Goal: Transaction & Acquisition: Purchase product/service

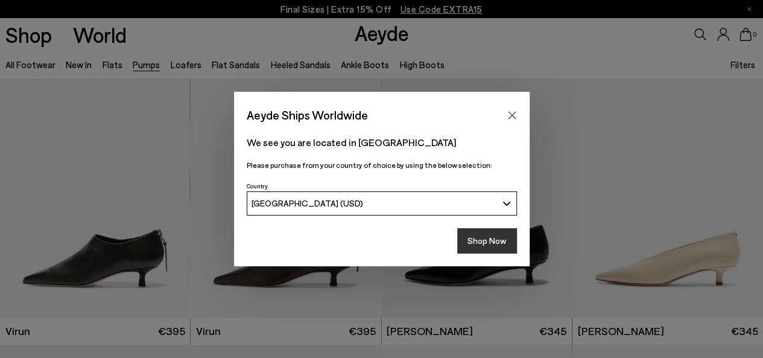
click at [486, 234] on button "Shop Now" at bounding box center [487, 240] width 60 height 25
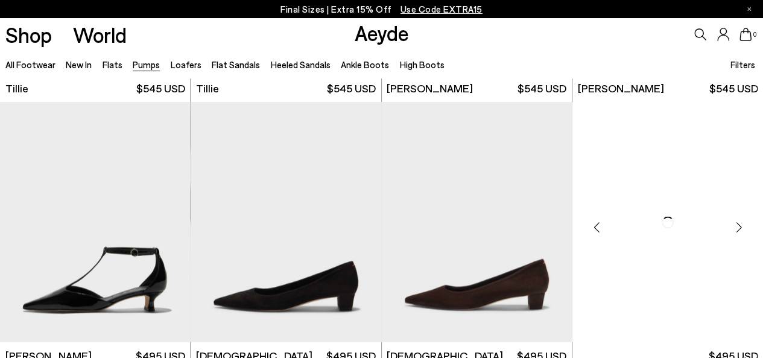
drag, startPoint x: 0, startPoint y: 0, endPoint x: 760, endPoint y: 194, distance: 784.2
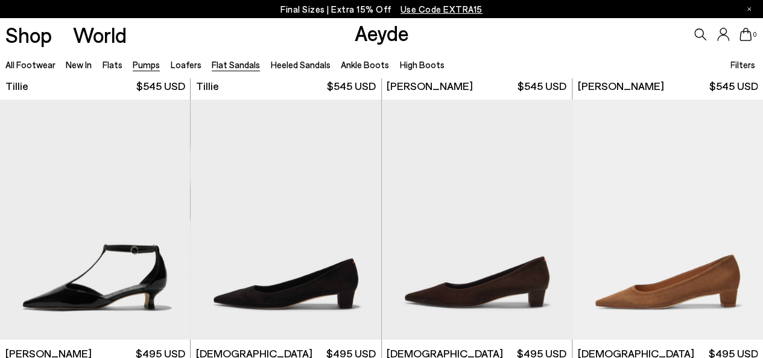
click at [229, 62] on link "Flat Sandals" at bounding box center [236, 64] width 48 height 11
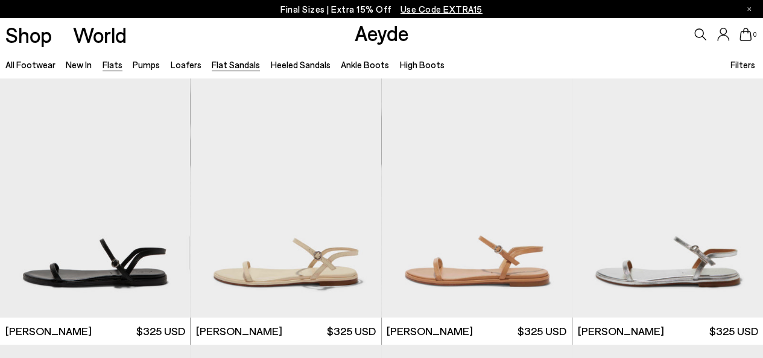
click at [116, 63] on link "Flats" at bounding box center [113, 64] width 20 height 11
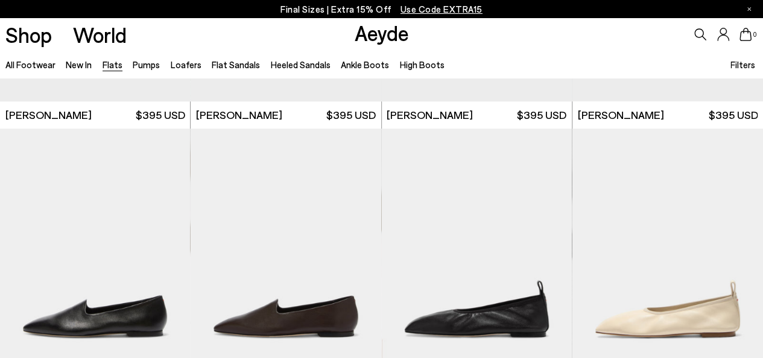
scroll to position [326, 0]
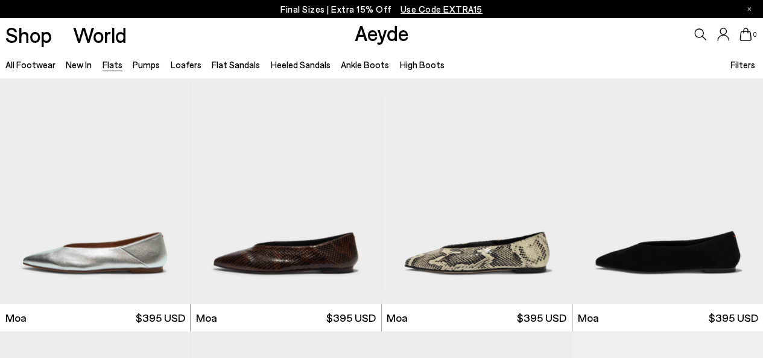
scroll to position [1625, 0]
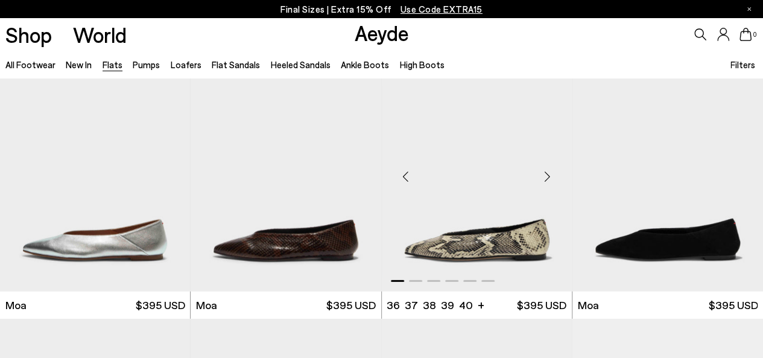
click at [550, 170] on div "Next slide" at bounding box center [548, 177] width 36 height 36
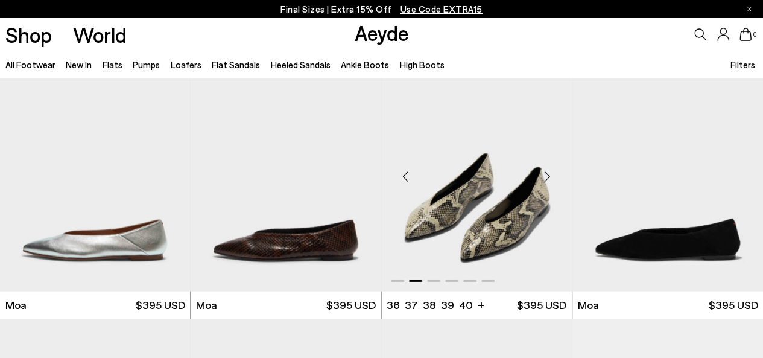
click at [550, 170] on div "Next slide" at bounding box center [548, 177] width 36 height 36
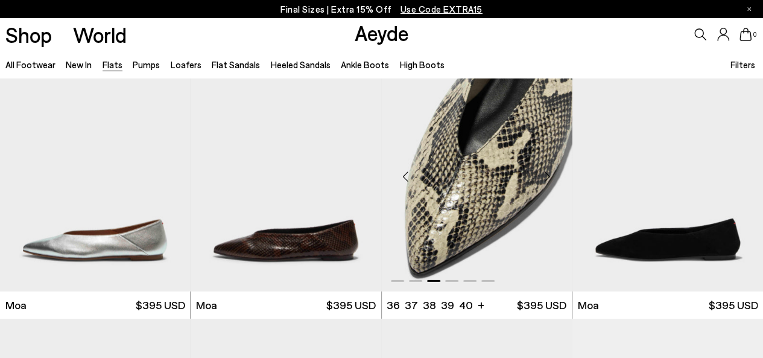
click at [550, 170] on div "Next slide" at bounding box center [548, 177] width 36 height 36
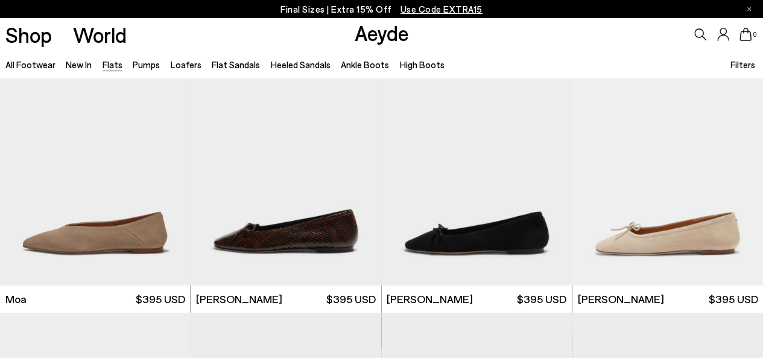
scroll to position [1910, 0]
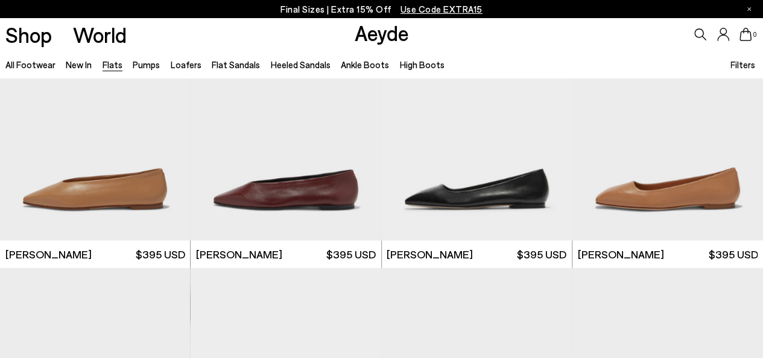
scroll to position [3306, 0]
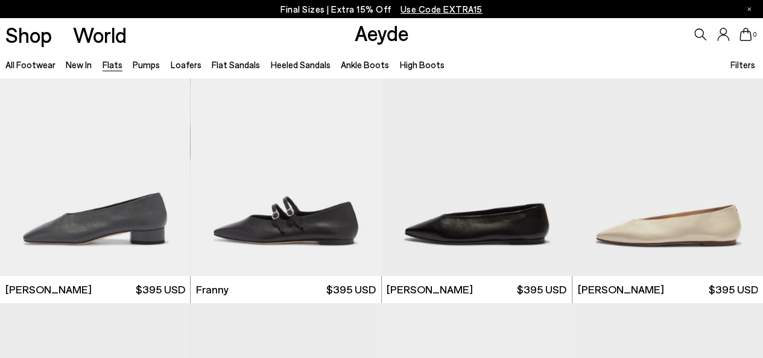
scroll to position [3018, 0]
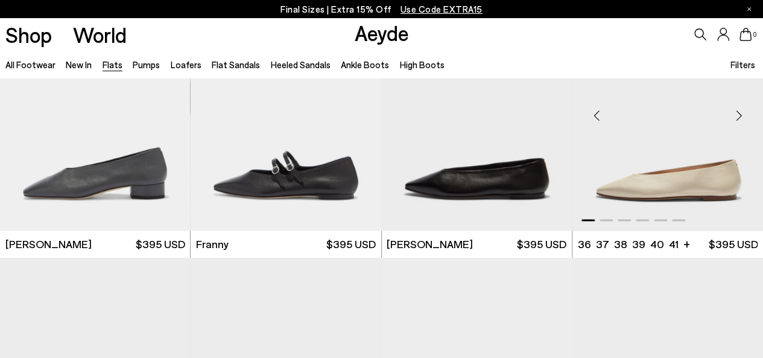
click at [743, 113] on div "Next slide" at bounding box center [739, 115] width 36 height 36
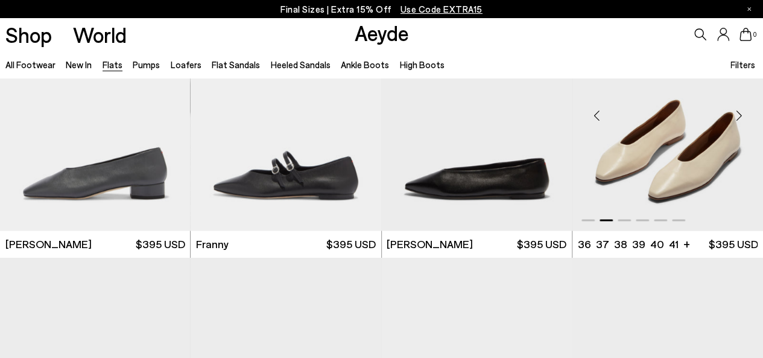
click at [743, 114] on div "Next slide" at bounding box center [739, 115] width 36 height 36
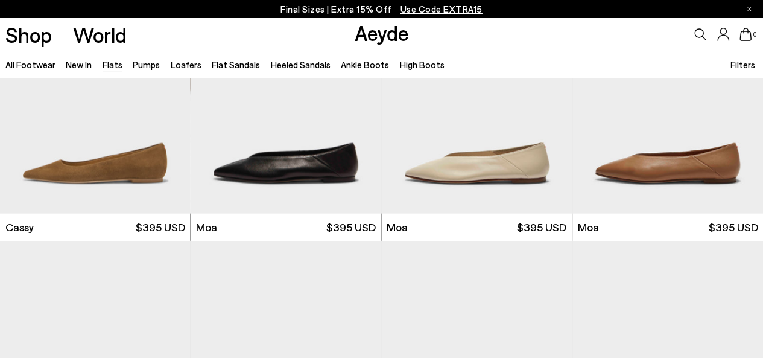
scroll to position [1375, 0]
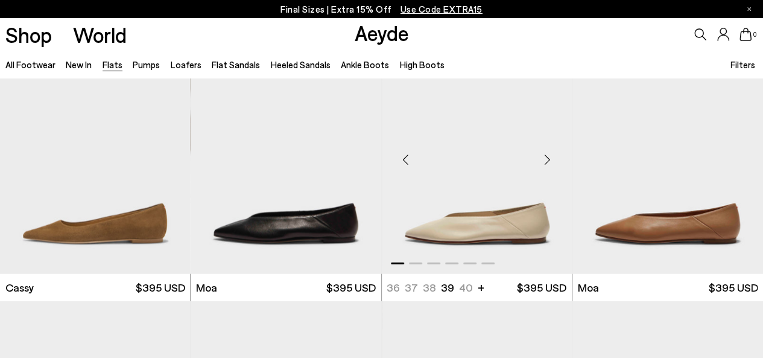
click at [549, 161] on div "Next slide" at bounding box center [548, 159] width 36 height 36
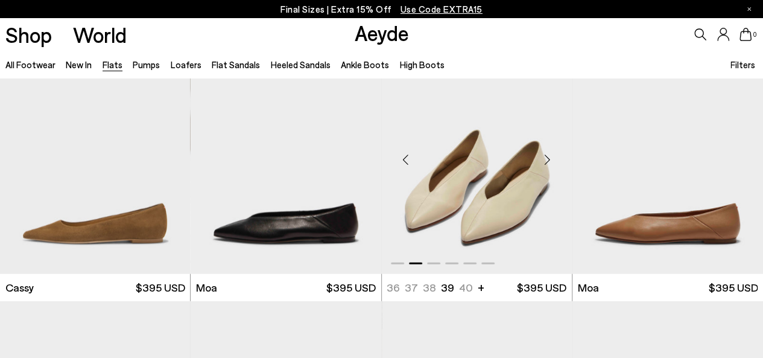
click at [549, 161] on div "Next slide" at bounding box center [548, 159] width 36 height 36
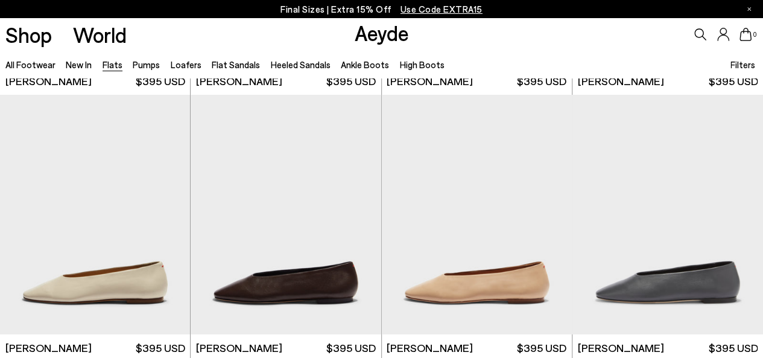
scroll to position [2449, 0]
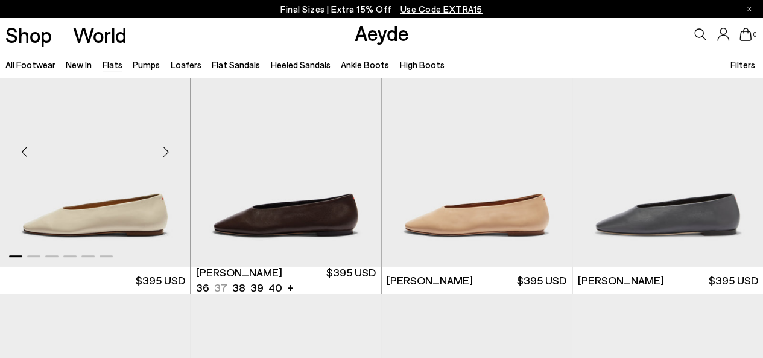
click at [115, 208] on img "1 / 6" at bounding box center [95, 147] width 191 height 240
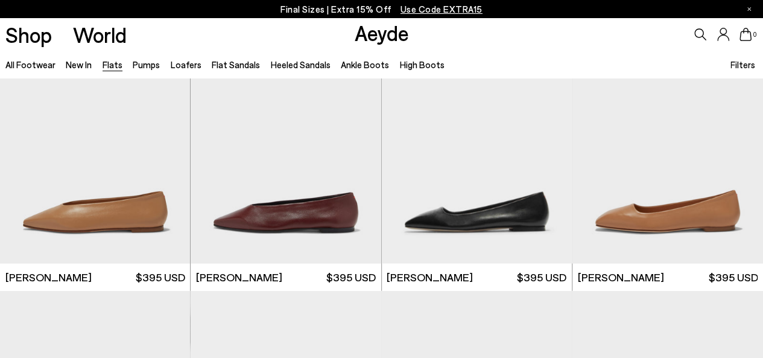
scroll to position [3320, 0]
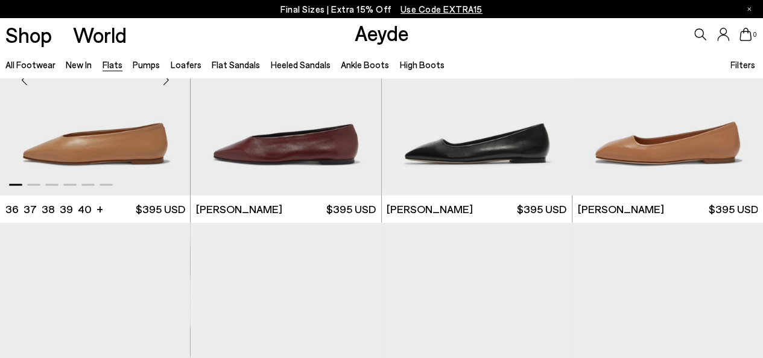
click at [36, 142] on img "1 / 6" at bounding box center [95, 76] width 191 height 240
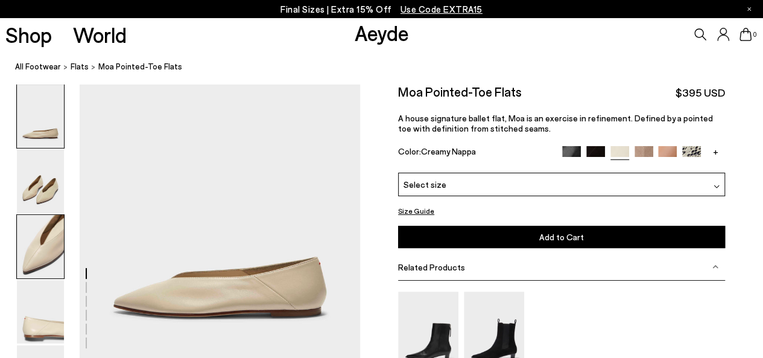
click at [53, 244] on img at bounding box center [40, 246] width 47 height 63
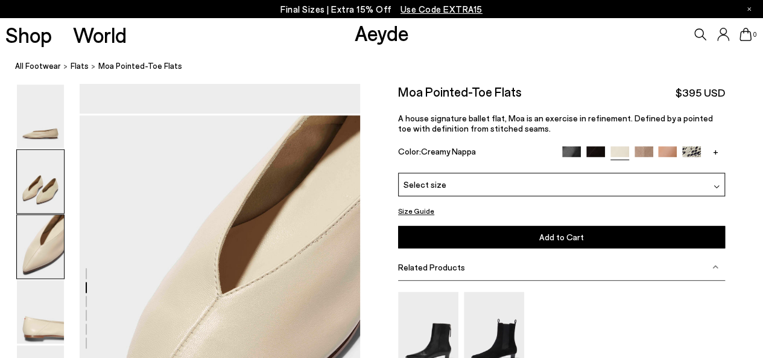
scroll to position [653, 0]
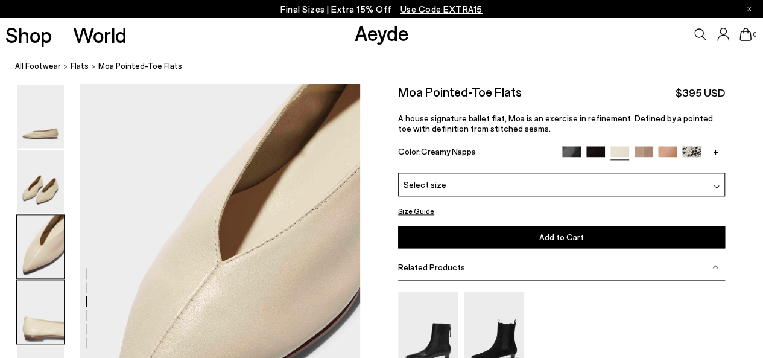
click at [48, 303] on img at bounding box center [40, 311] width 47 height 63
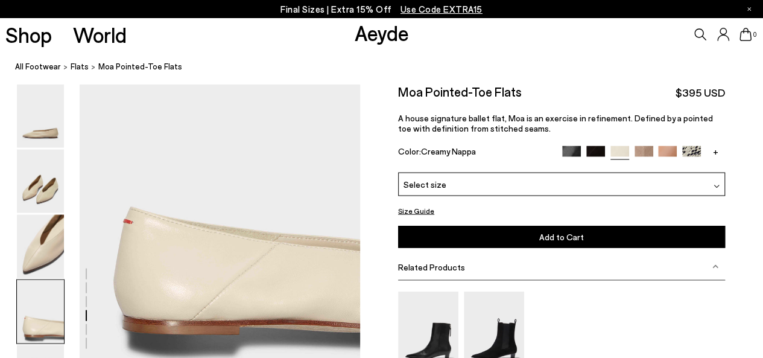
scroll to position [1030, 0]
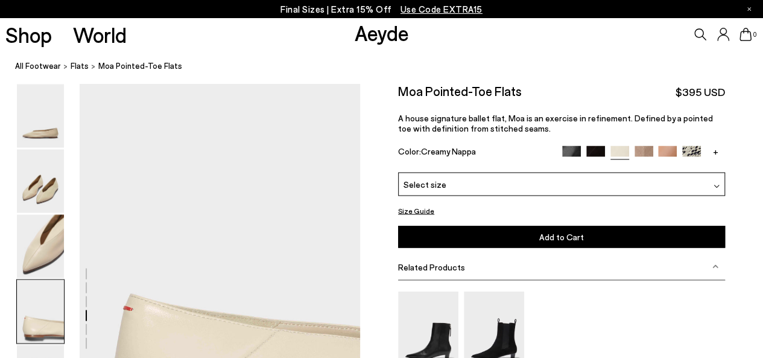
click at [655, 184] on div "Select size" at bounding box center [561, 185] width 327 height 24
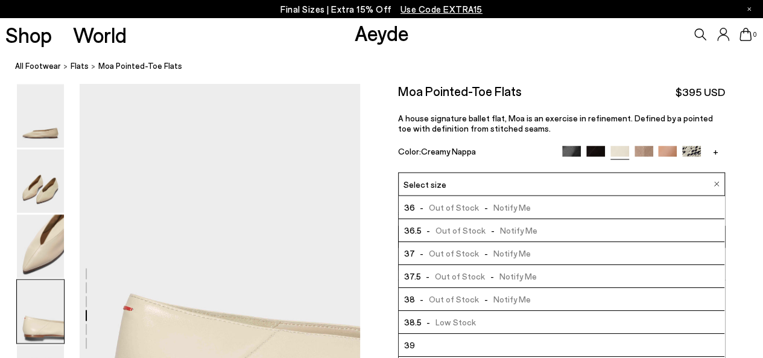
click at [467, 295] on span "- Out of Stock - Notify Me" at bounding box center [473, 299] width 116 height 15
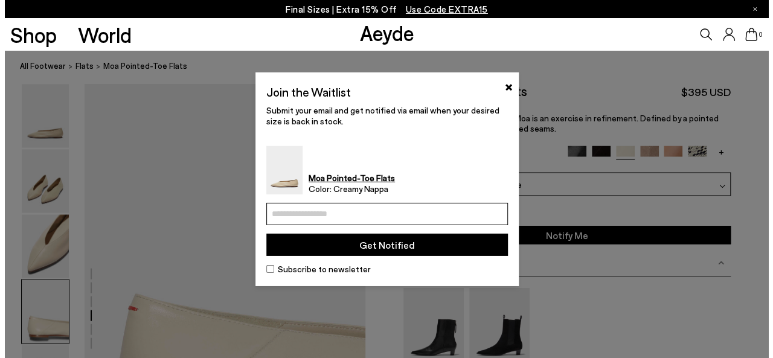
scroll to position [1036, 0]
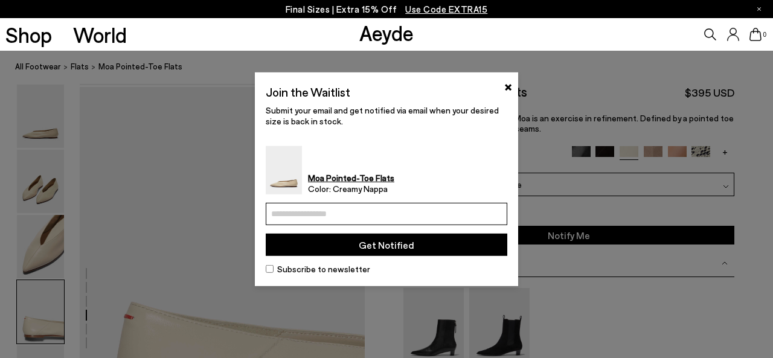
click at [441, 218] on input "email" at bounding box center [386, 214] width 241 height 22
type input "**********"
click at [397, 249] on button "Get Notified" at bounding box center [386, 245] width 241 height 22
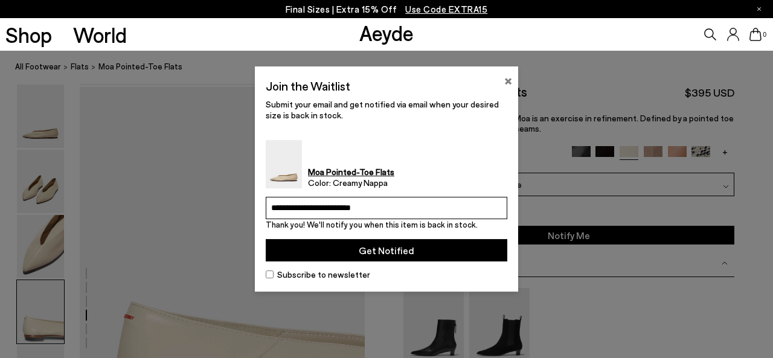
click at [507, 75] on button "×" at bounding box center [508, 79] width 8 height 14
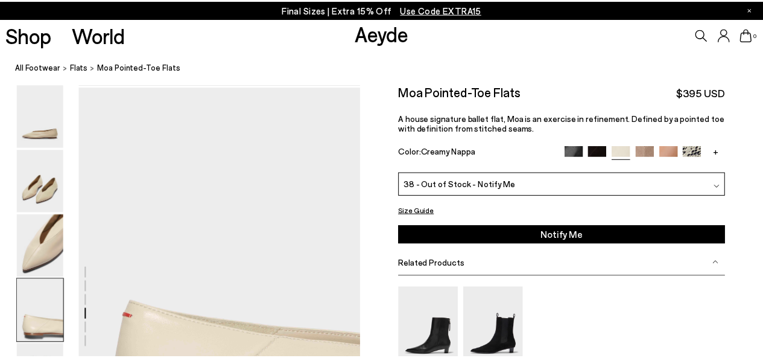
scroll to position [1030, 0]
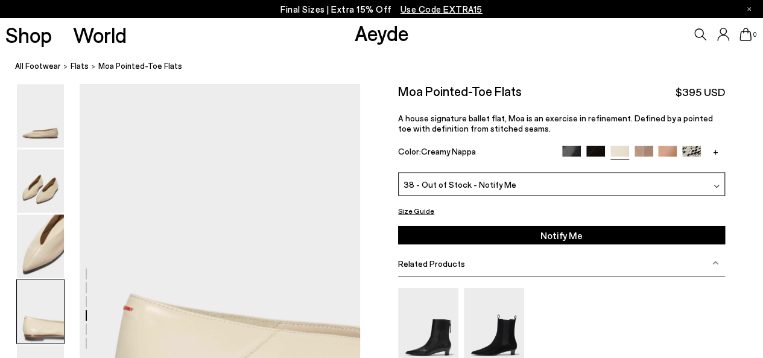
click at [646, 148] on img at bounding box center [644, 155] width 19 height 19
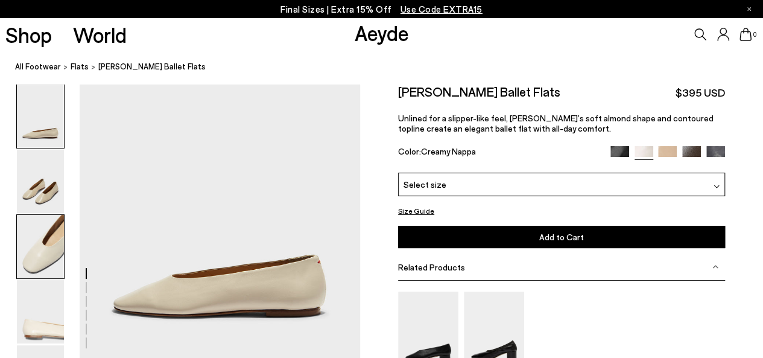
click at [54, 258] on img at bounding box center [40, 246] width 47 height 63
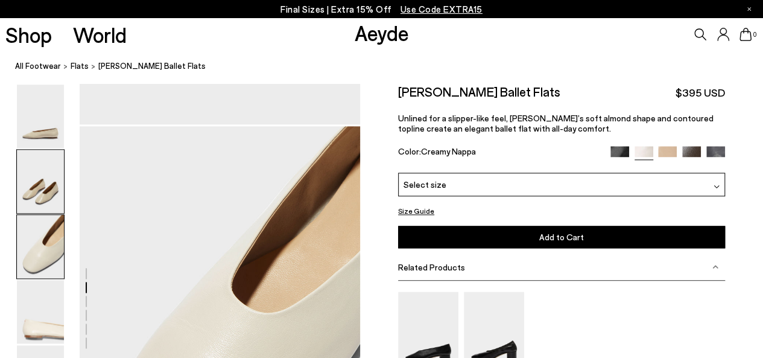
scroll to position [653, 0]
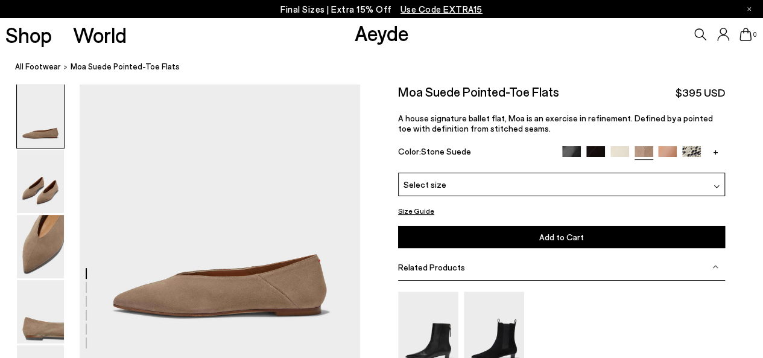
click at [665, 151] on img at bounding box center [667, 155] width 19 height 19
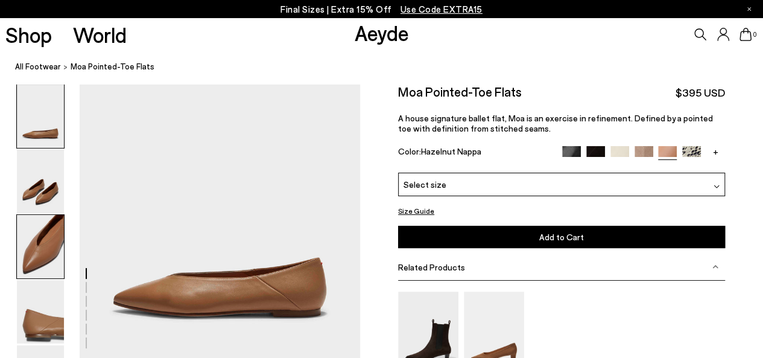
click at [49, 261] on img at bounding box center [40, 246] width 47 height 63
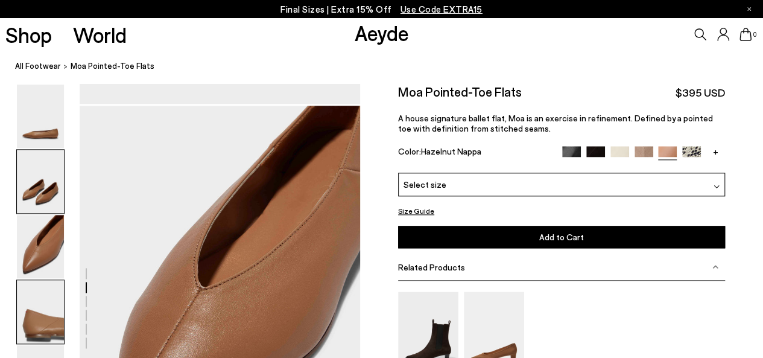
scroll to position [653, 0]
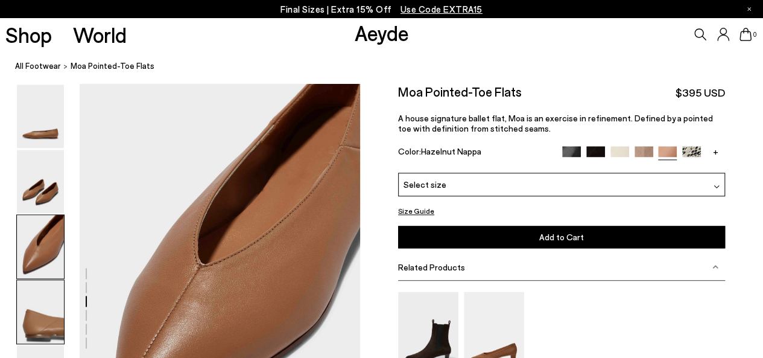
click at [49, 307] on img at bounding box center [40, 311] width 47 height 63
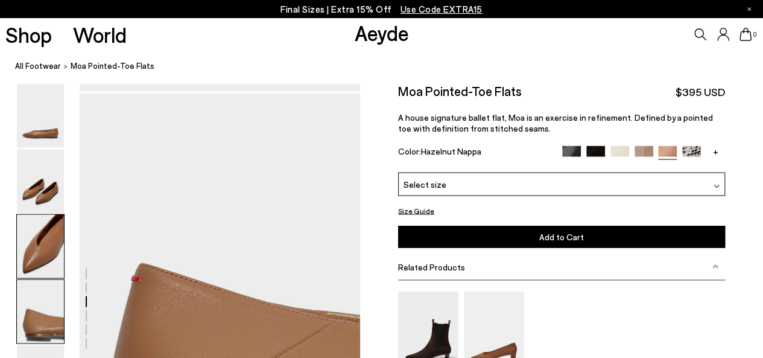
scroll to position [1028, 0]
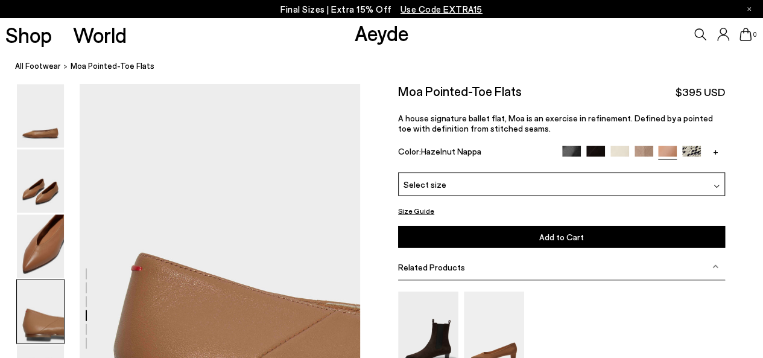
click at [571, 153] on img at bounding box center [571, 155] width 19 height 19
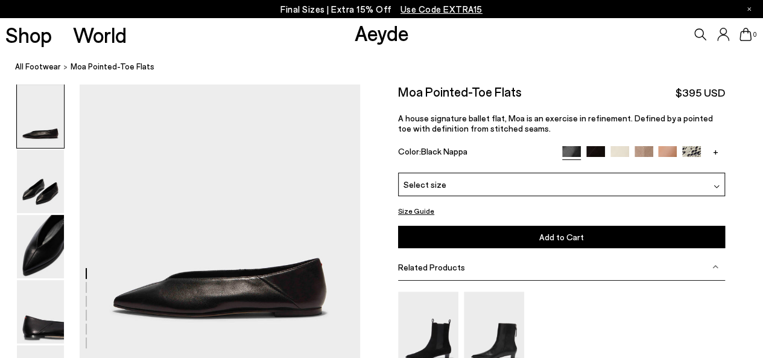
click at [595, 153] on img at bounding box center [596, 155] width 19 height 19
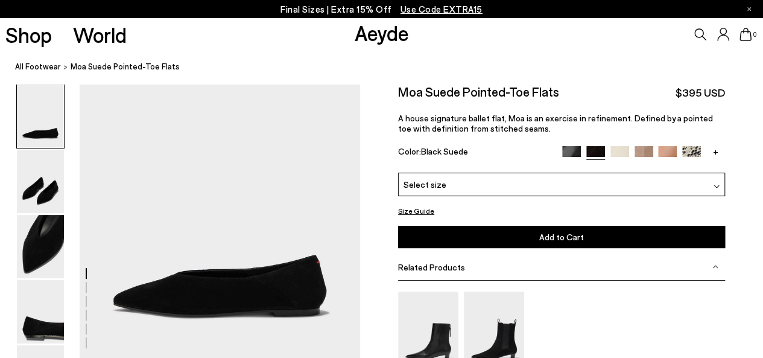
click at [720, 149] on link "+" at bounding box center [716, 151] width 19 height 11
click at [696, 149] on img at bounding box center [692, 155] width 19 height 19
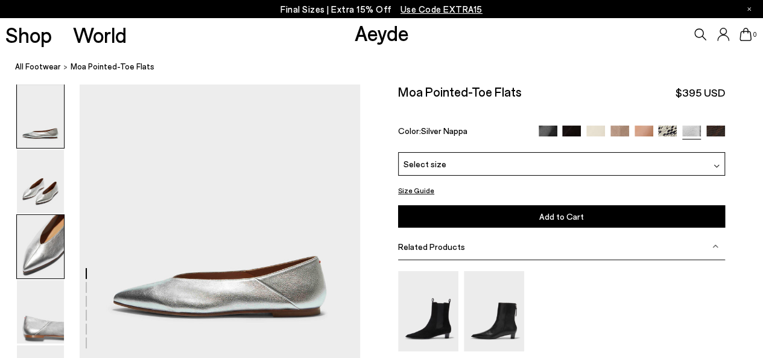
click at [58, 249] on img at bounding box center [40, 246] width 47 height 63
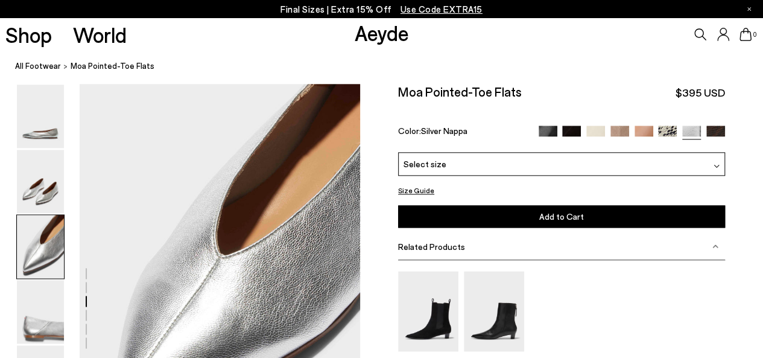
scroll to position [653, 0]
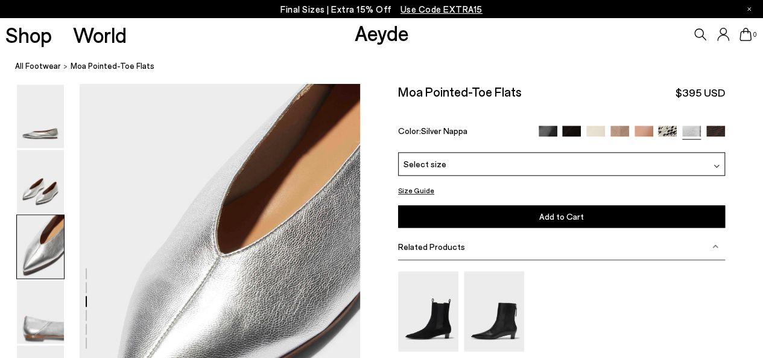
click at [527, 164] on div "Select size" at bounding box center [561, 164] width 327 height 24
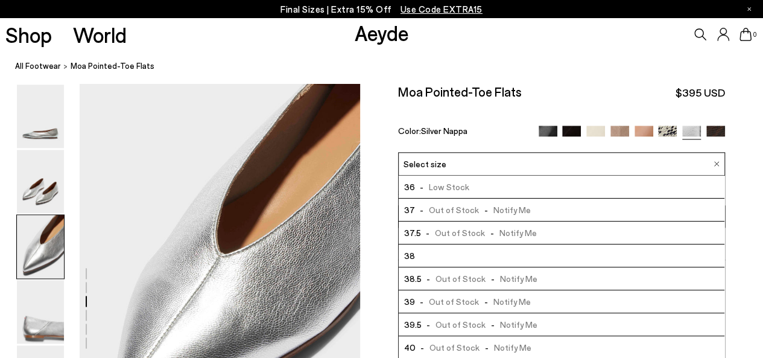
click at [505, 249] on li "38" at bounding box center [562, 255] width 326 height 23
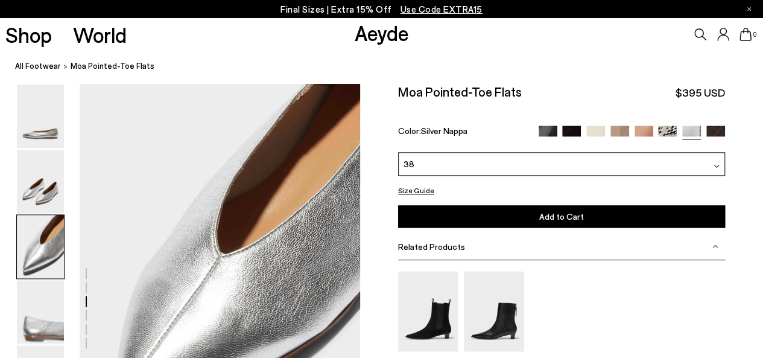
click at [535, 215] on button "Add to Cart Select a Size First" at bounding box center [561, 216] width 327 height 22
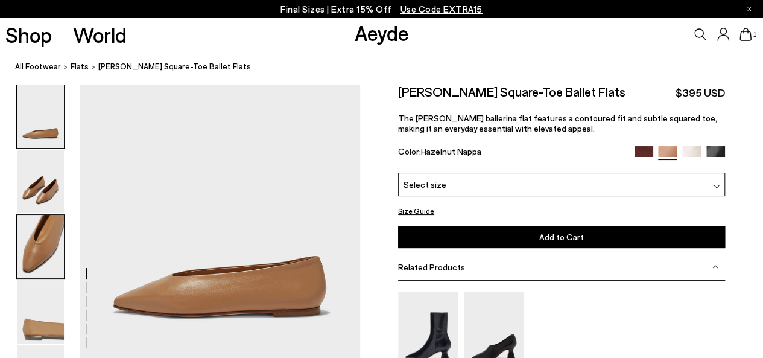
click at [46, 261] on img at bounding box center [40, 246] width 47 height 63
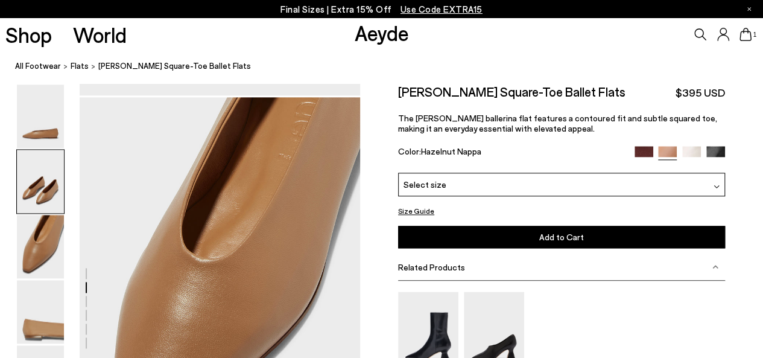
scroll to position [653, 0]
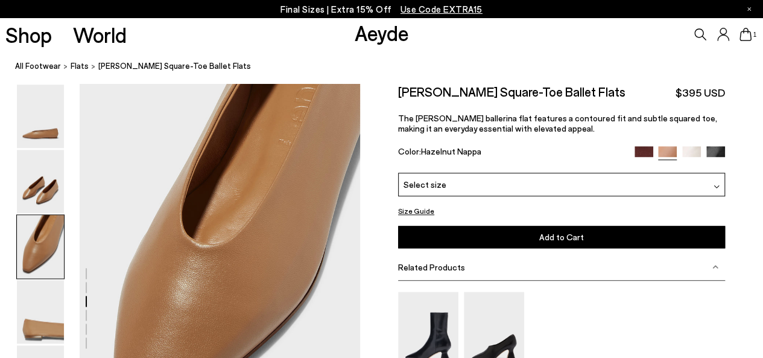
click at [646, 155] on img at bounding box center [644, 155] width 19 height 19
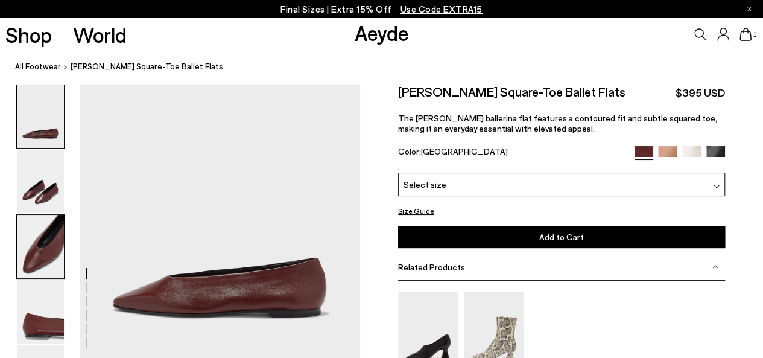
click at [33, 241] on img at bounding box center [40, 246] width 47 height 63
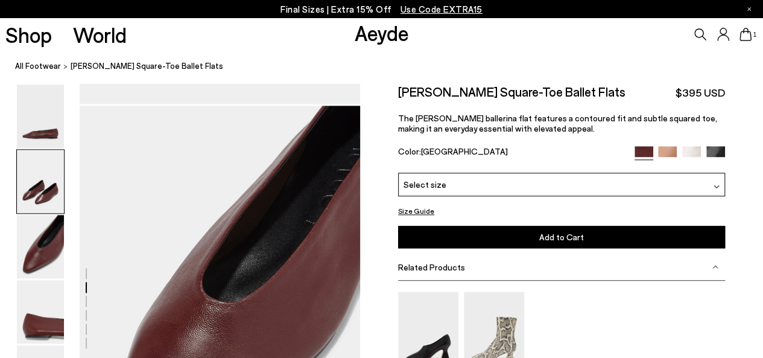
scroll to position [653, 0]
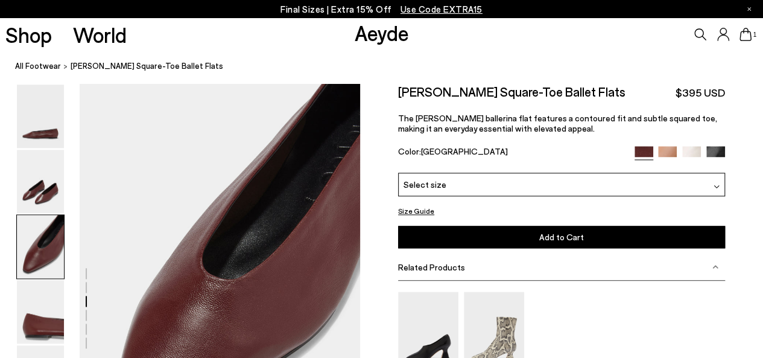
click at [688, 151] on img at bounding box center [692, 155] width 19 height 19
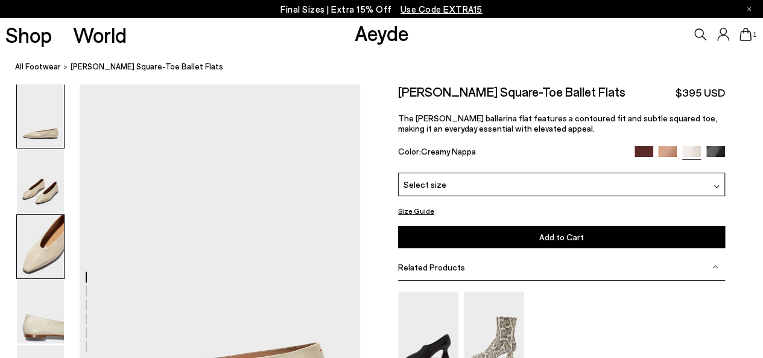
click at [41, 258] on img at bounding box center [40, 246] width 47 height 63
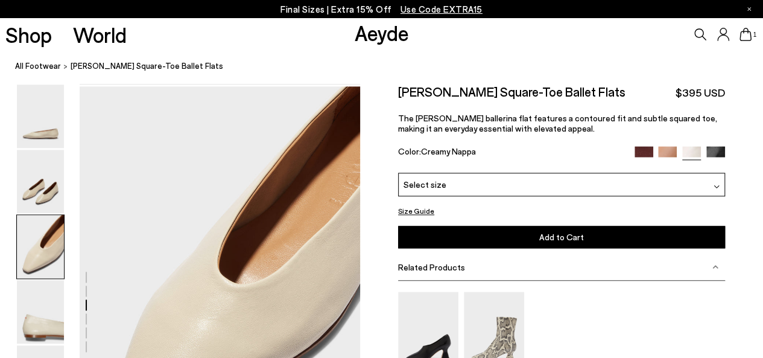
scroll to position [752, 0]
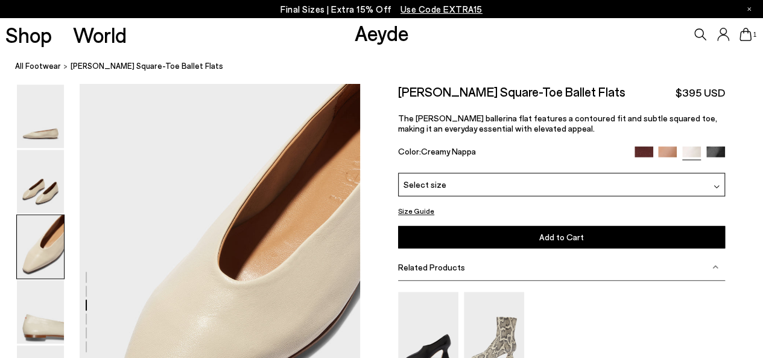
click at [665, 187] on div "Select size" at bounding box center [561, 185] width 327 height 24
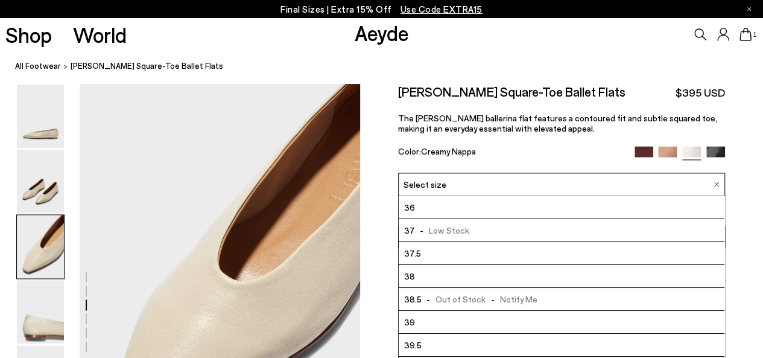
click at [665, 187] on div "Select size" at bounding box center [561, 185] width 327 height 24
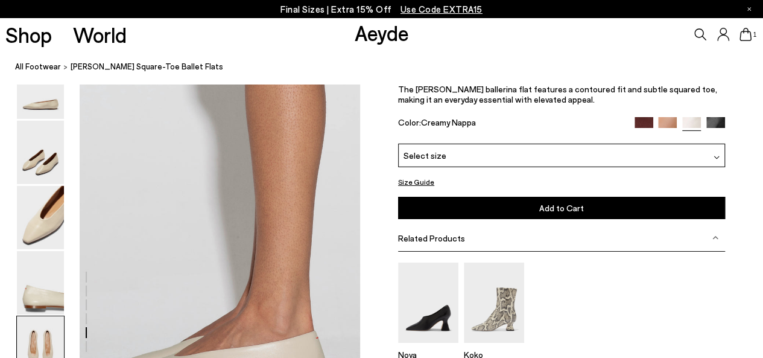
scroll to position [1824, 0]
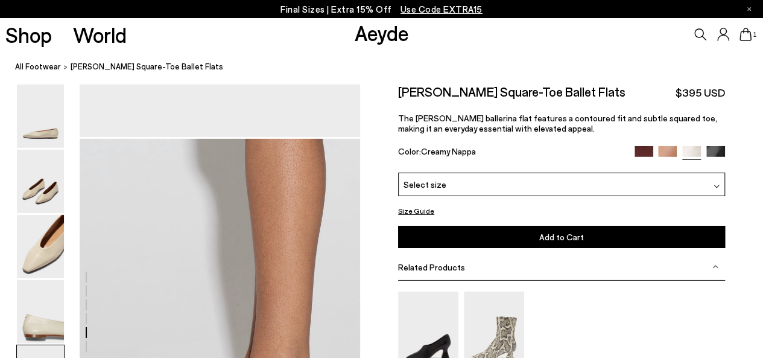
click at [598, 190] on div "Select size" at bounding box center [561, 185] width 327 height 24
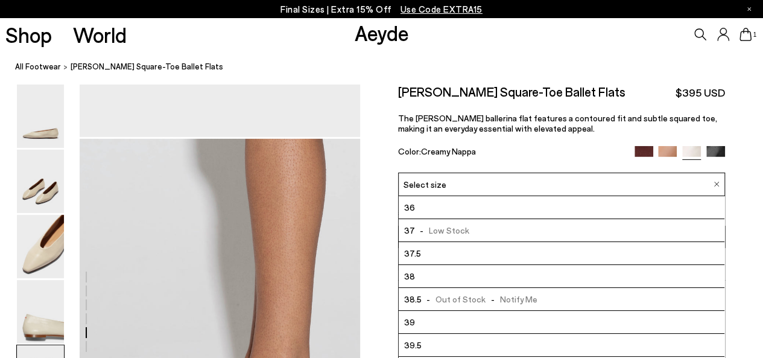
click at [492, 272] on li "38" at bounding box center [562, 276] width 326 height 23
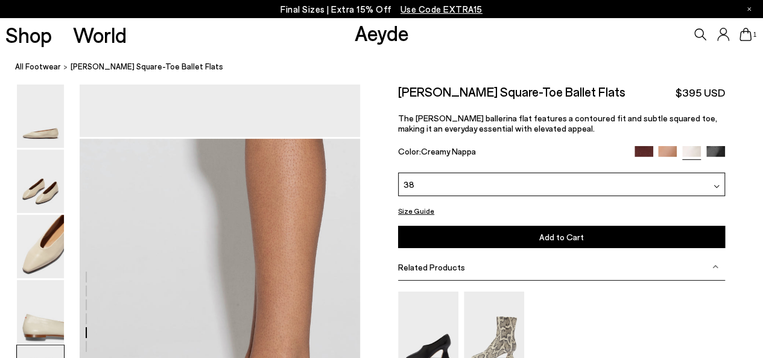
click at [496, 242] on button "Add to Cart Select a Size First" at bounding box center [561, 237] width 327 height 22
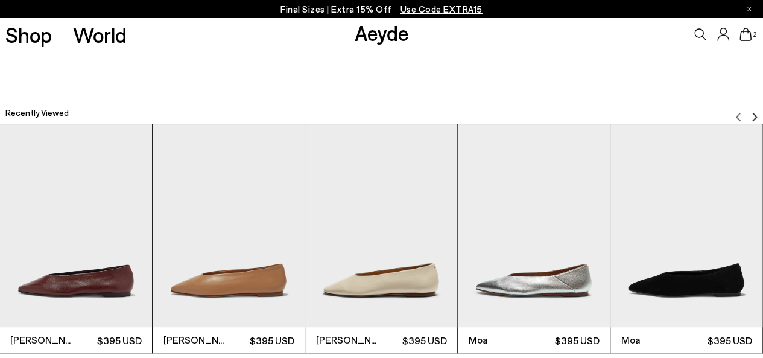
scroll to position [2627, 0]
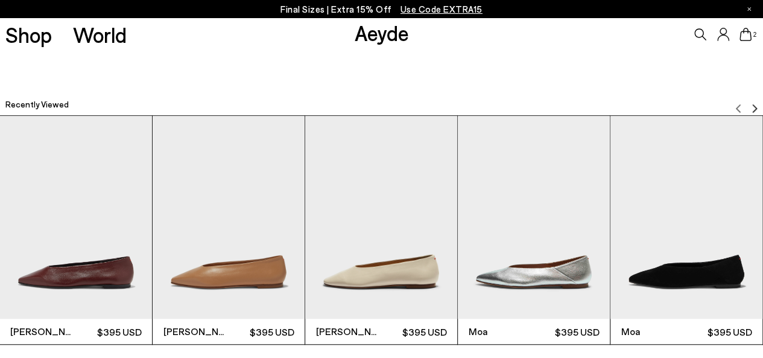
click at [259, 278] on img "2 / 9" at bounding box center [229, 217] width 152 height 203
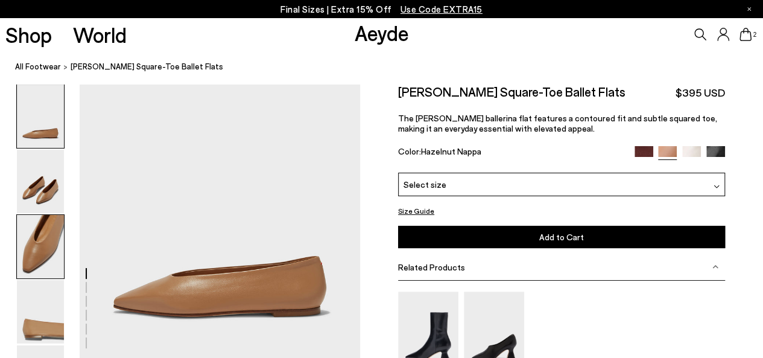
click at [51, 228] on img at bounding box center [40, 246] width 47 height 63
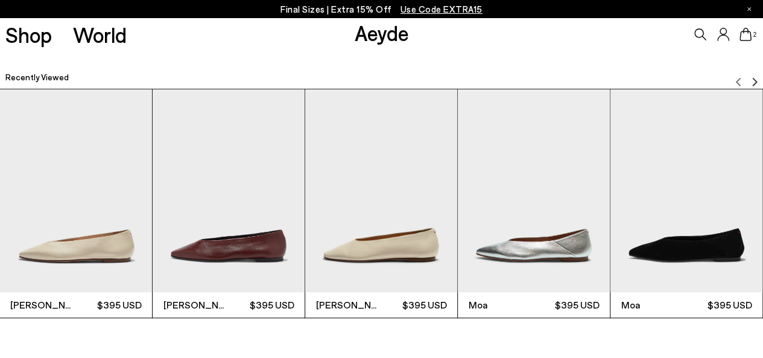
scroll to position [2627, 0]
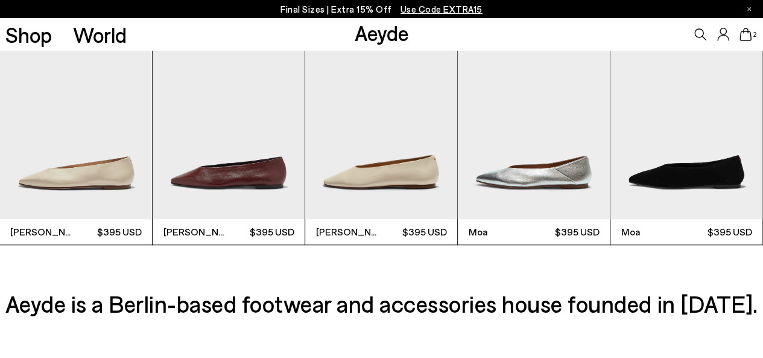
click at [127, 167] on img "1 / 9" at bounding box center [76, 117] width 152 height 203
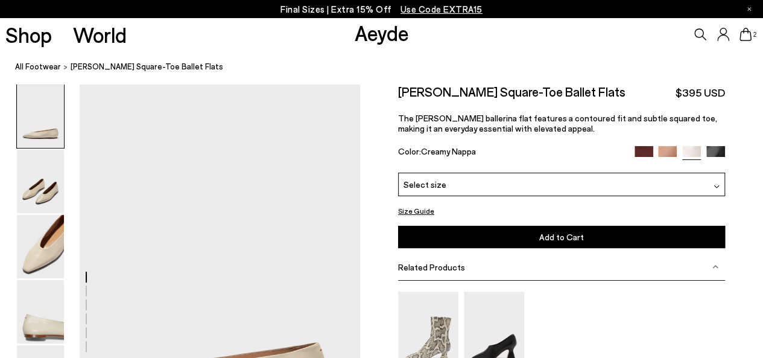
click at [742, 43] on div "2" at bounding box center [636, 34] width 255 height 33
click at [748, 38] on icon at bounding box center [746, 34] width 12 height 13
